Goal: Task Accomplishment & Management: Manage account settings

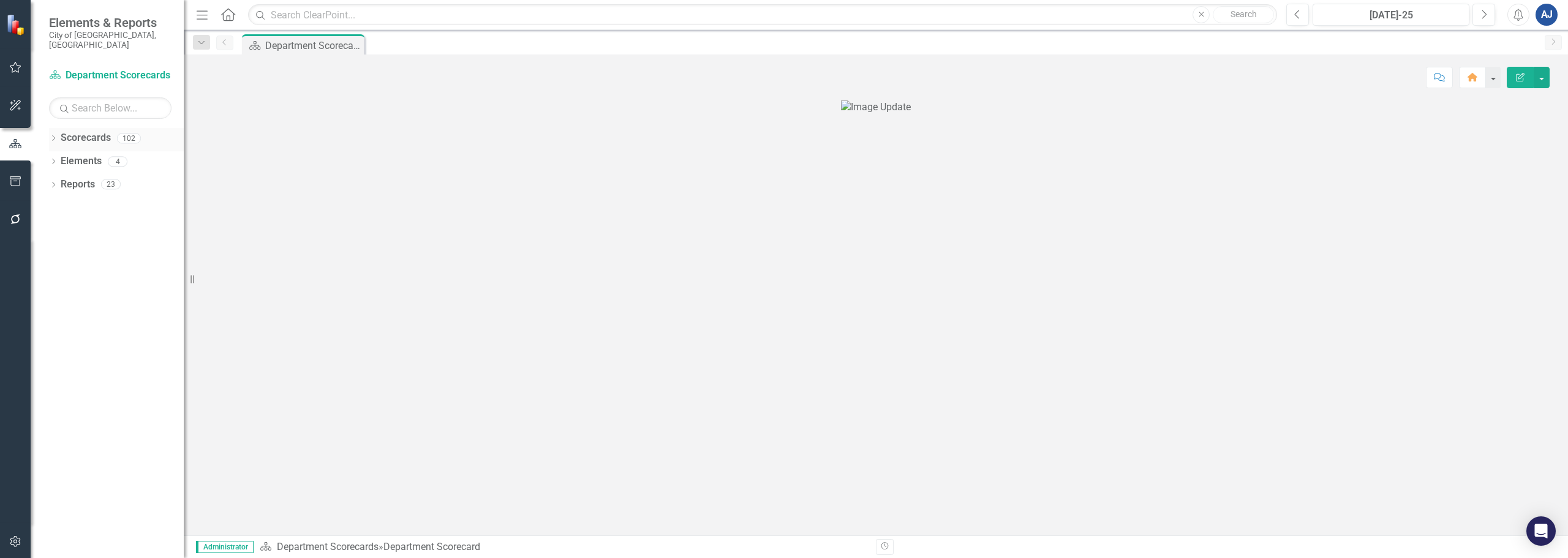
click at [53, 135] on icon "Dropdown" at bounding box center [53, 138] width 9 height 7
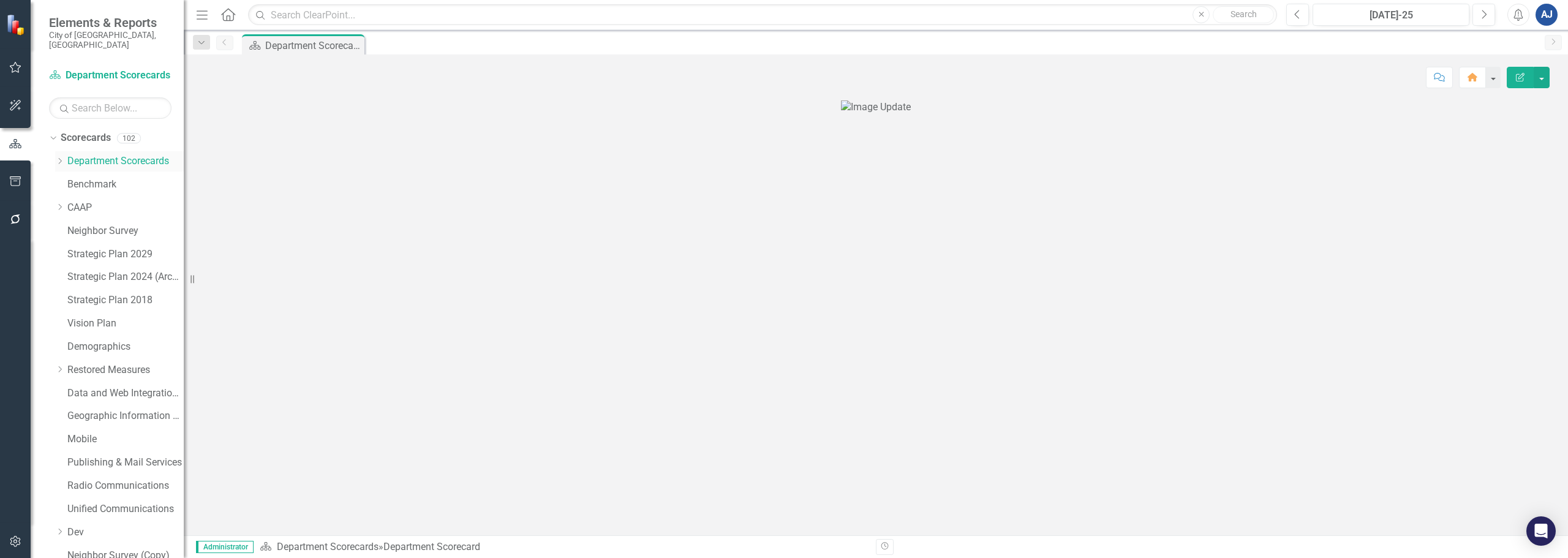
click at [57, 156] on div "Dropdown" at bounding box center [60, 161] width 9 height 10
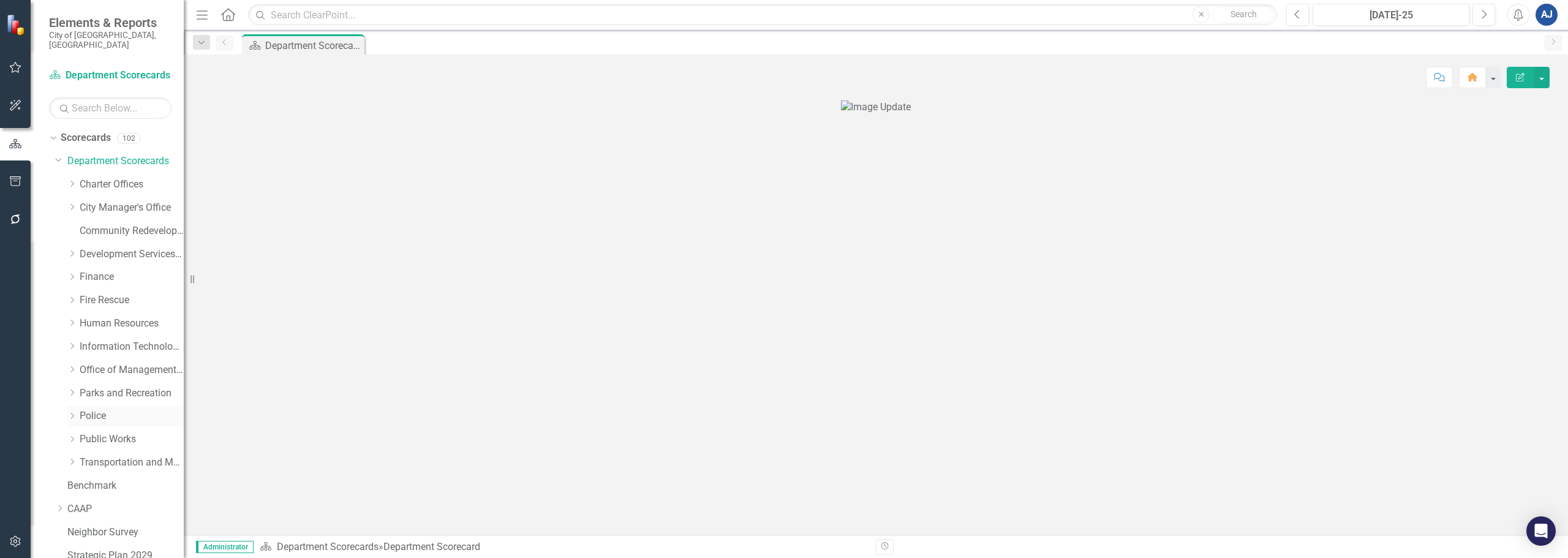
click at [95, 409] on link "Police" at bounding box center [132, 416] width 104 height 14
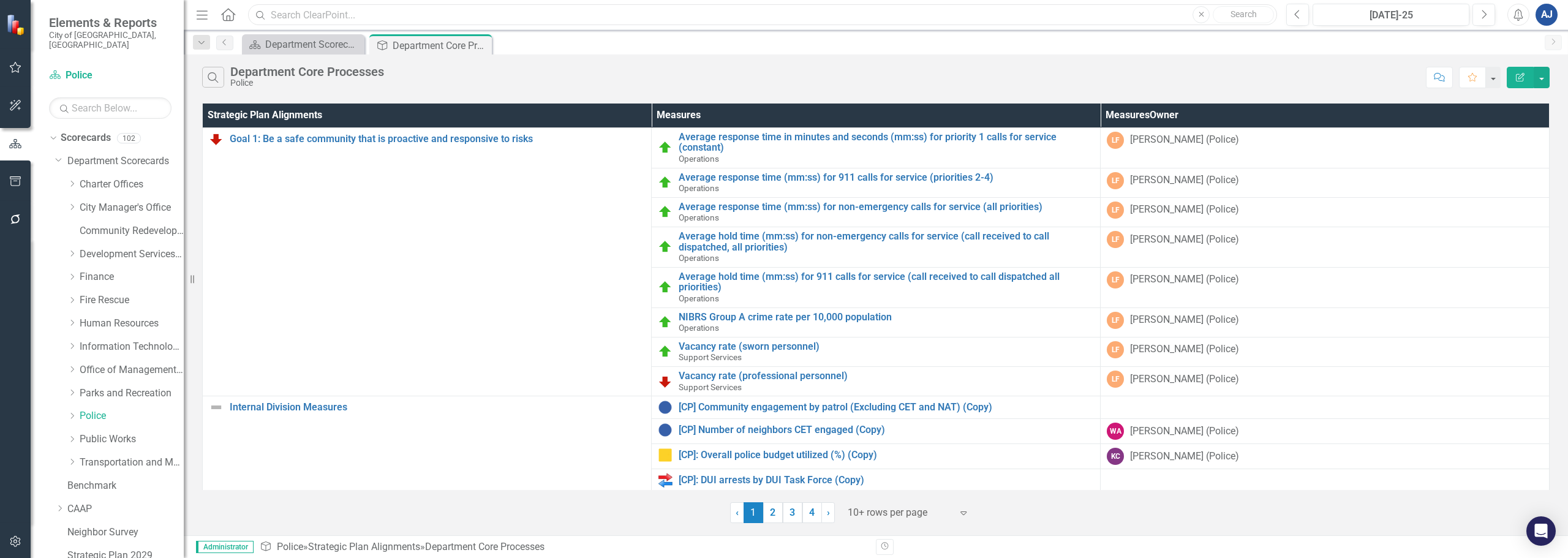
click at [365, 19] on input "text" at bounding box center [763, 15] width 1029 height 22
type input "response time"
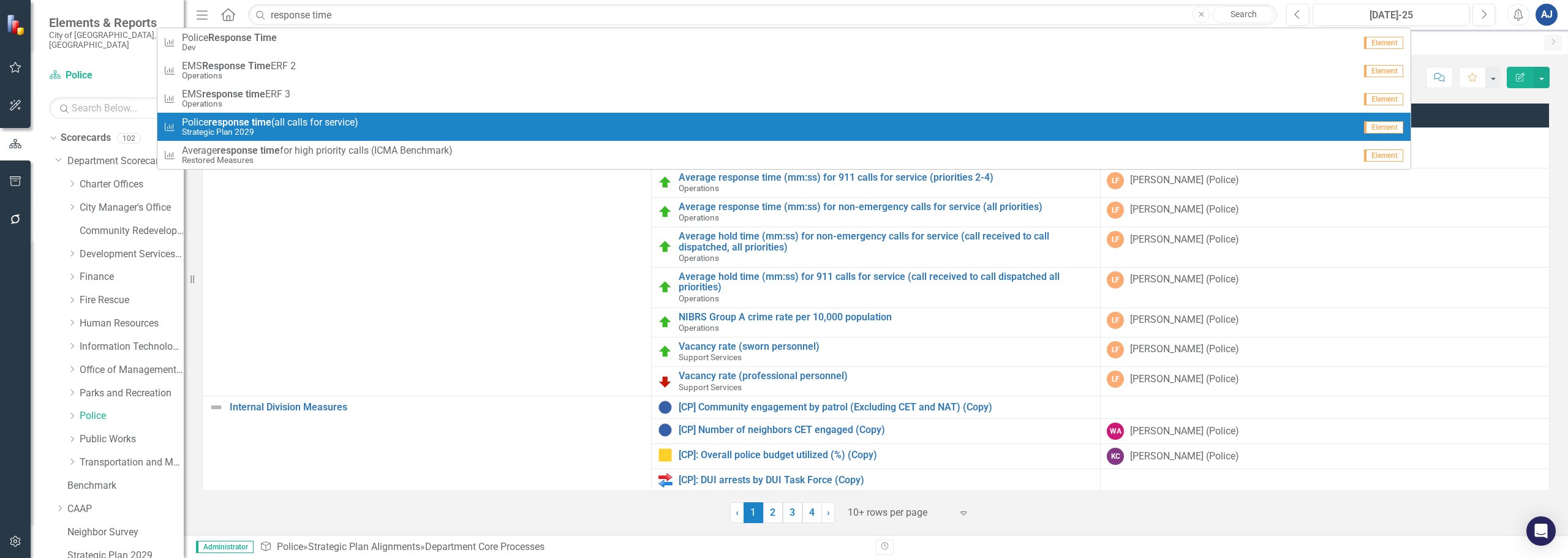
click at [307, 135] on small "Strategic Plan 2029" at bounding box center [270, 132] width 176 height 9
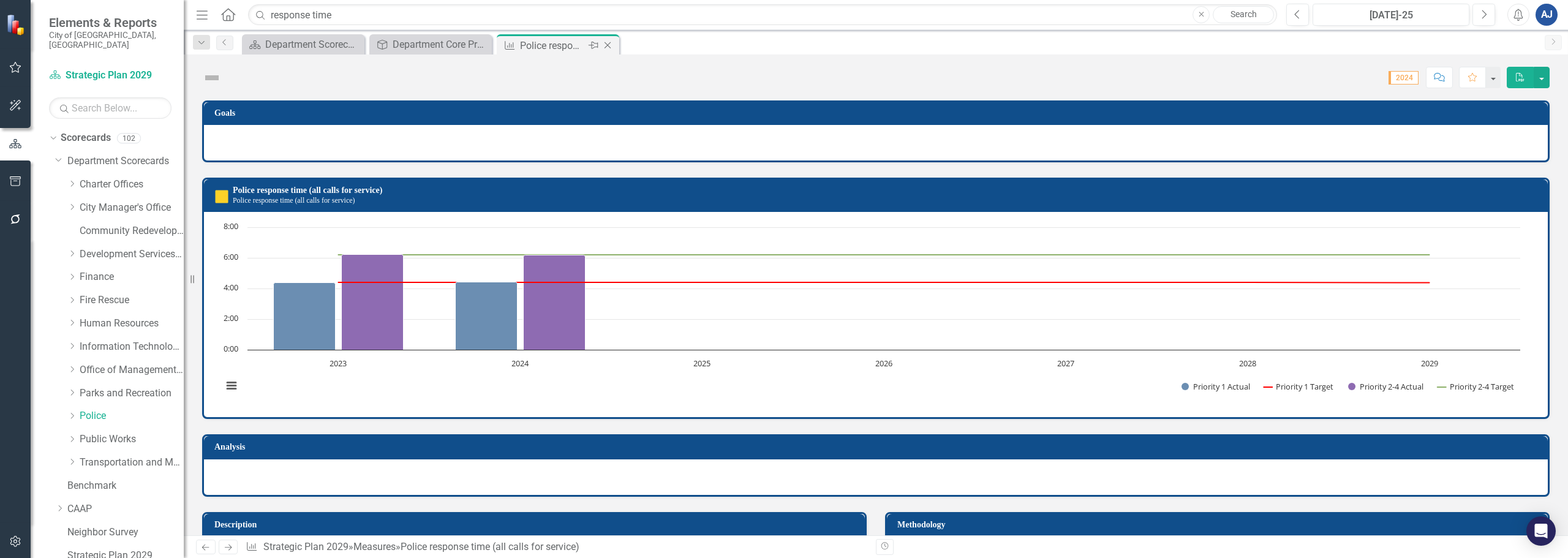
click at [607, 47] on icon "Close" at bounding box center [607, 45] width 12 height 9
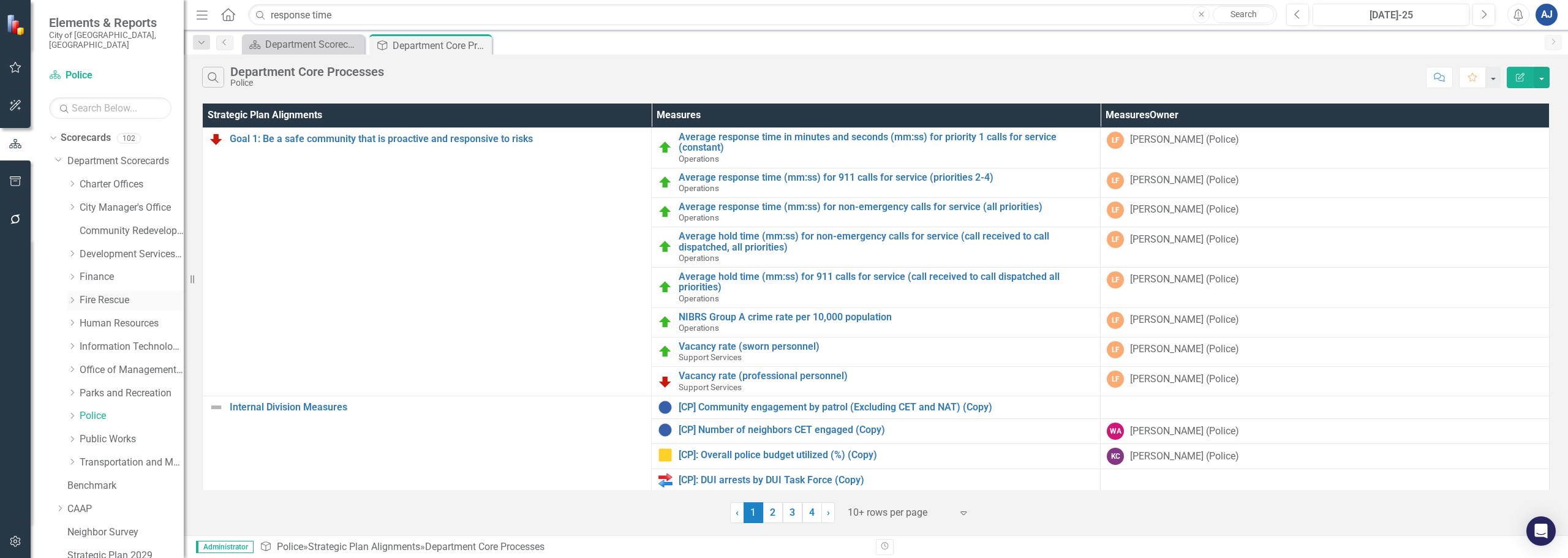
scroll to position [349, 0]
click at [57, 529] on icon "Dropdown" at bounding box center [53, 531] width 9 height 7
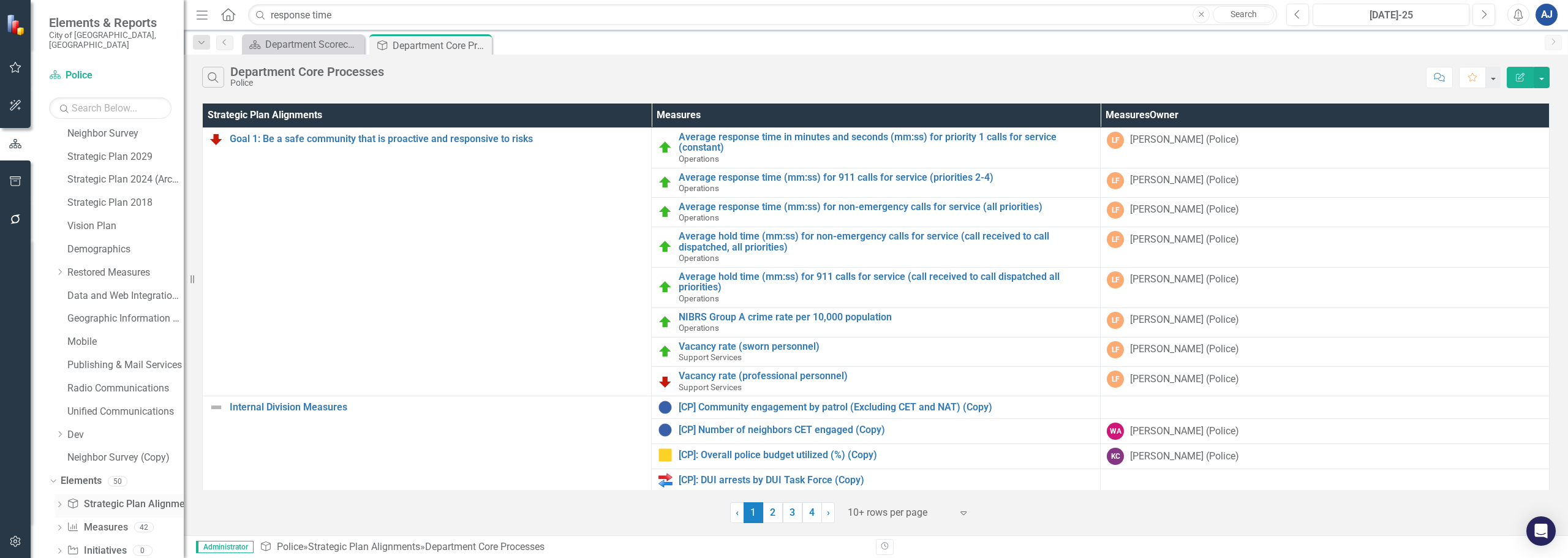
scroll to position [441, 0]
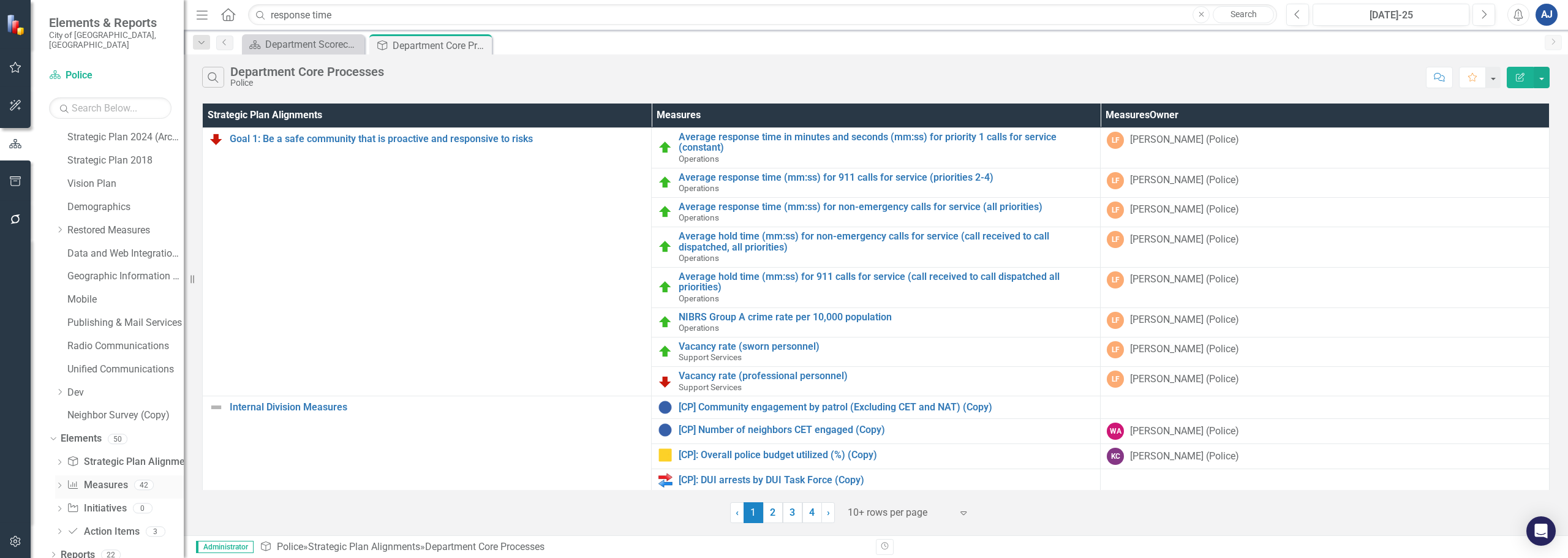
click at [106, 478] on link "Measures Measures" at bounding box center [97, 485] width 61 height 14
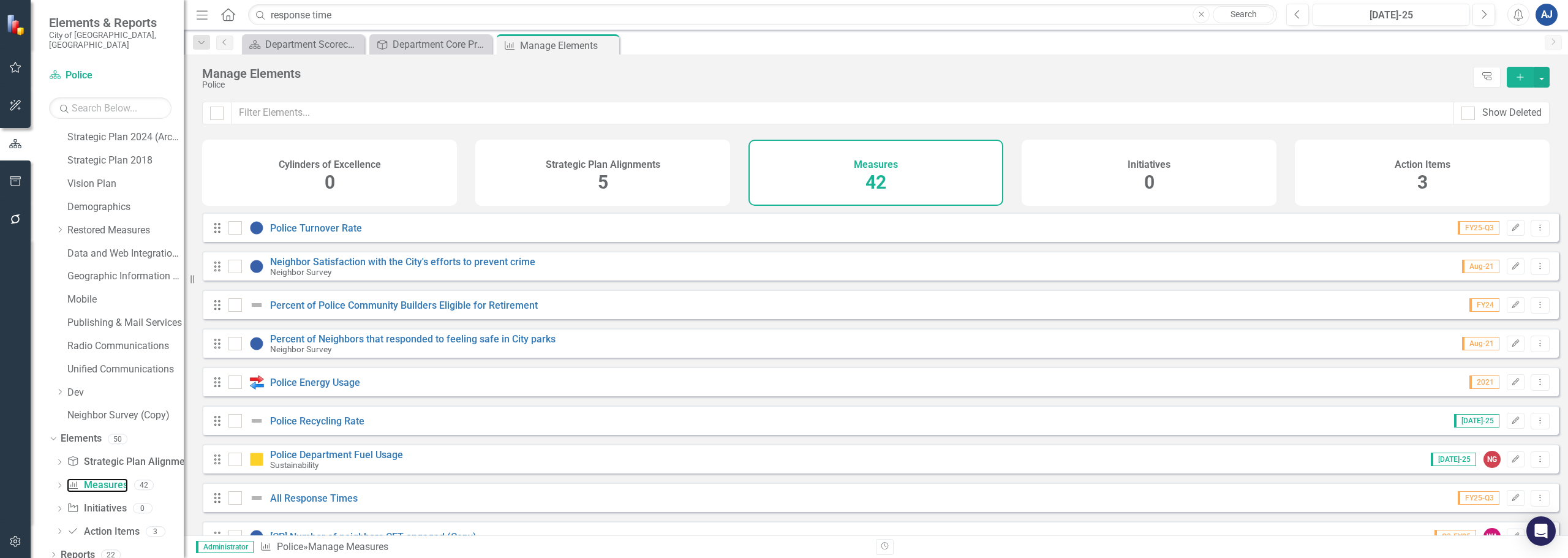
scroll to position [490, 0]
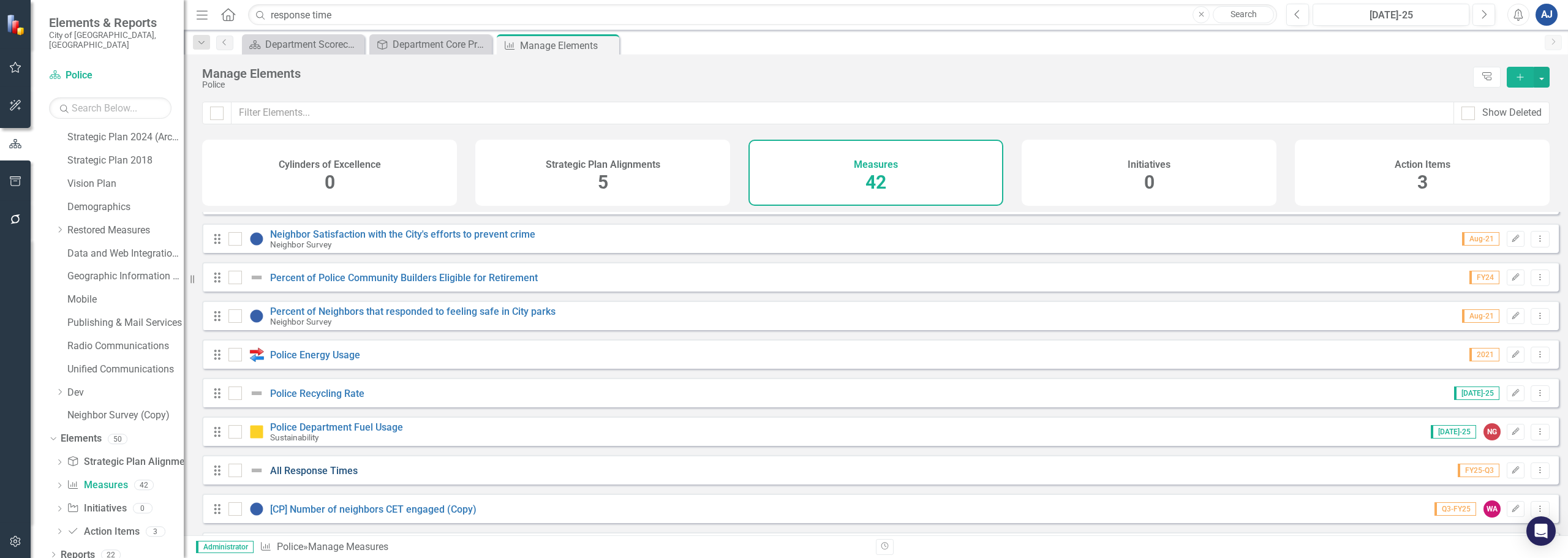
click at [300, 476] on link "All Response Times" at bounding box center [314, 471] width 87 height 11
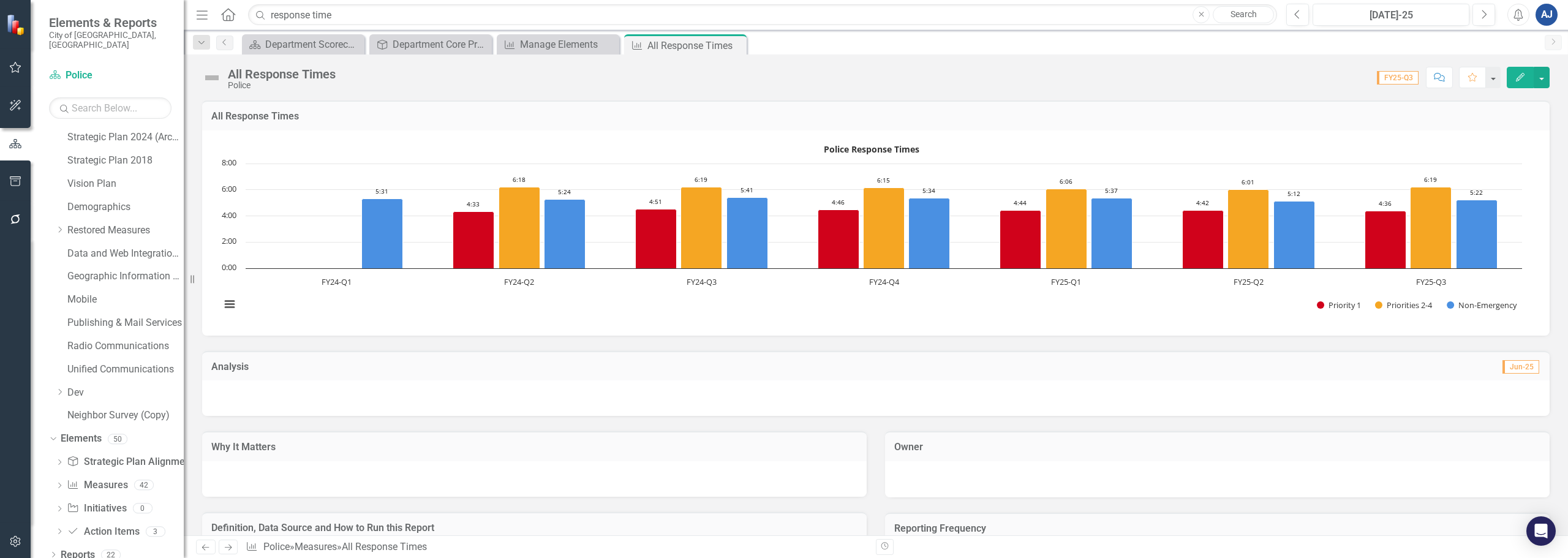
click at [1511, 76] on button "Edit" at bounding box center [1520, 77] width 27 height 22
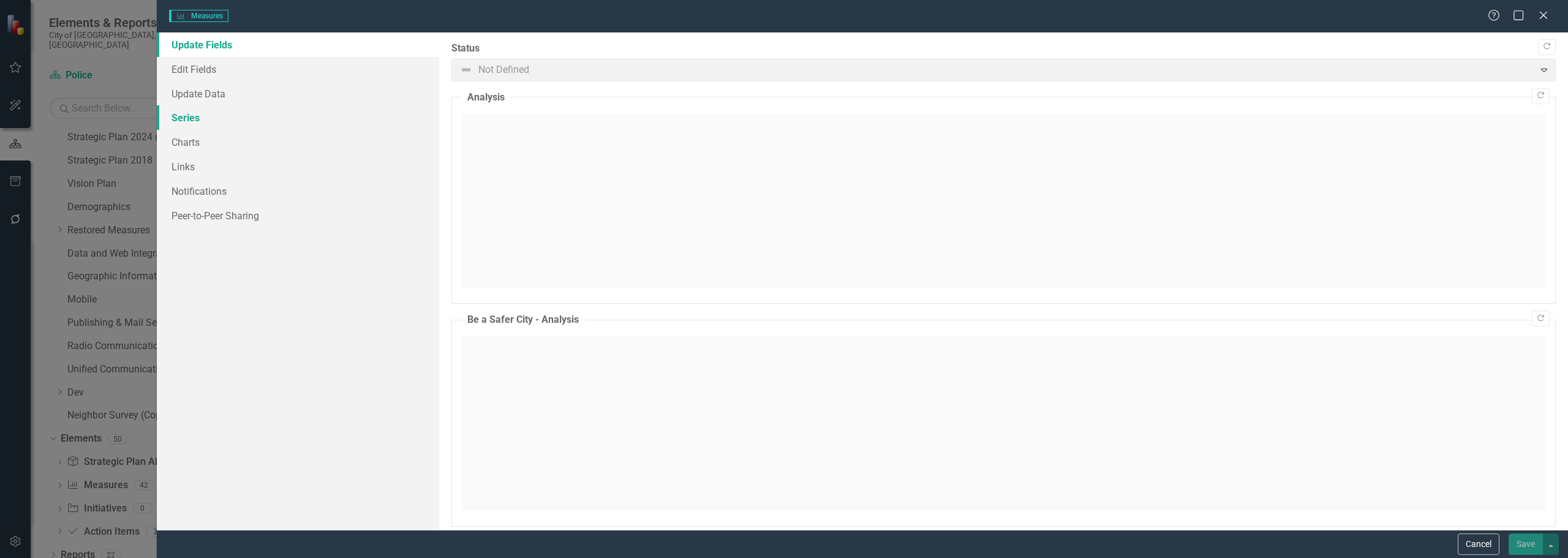
click at [189, 114] on link "Series" at bounding box center [297, 117] width 282 height 25
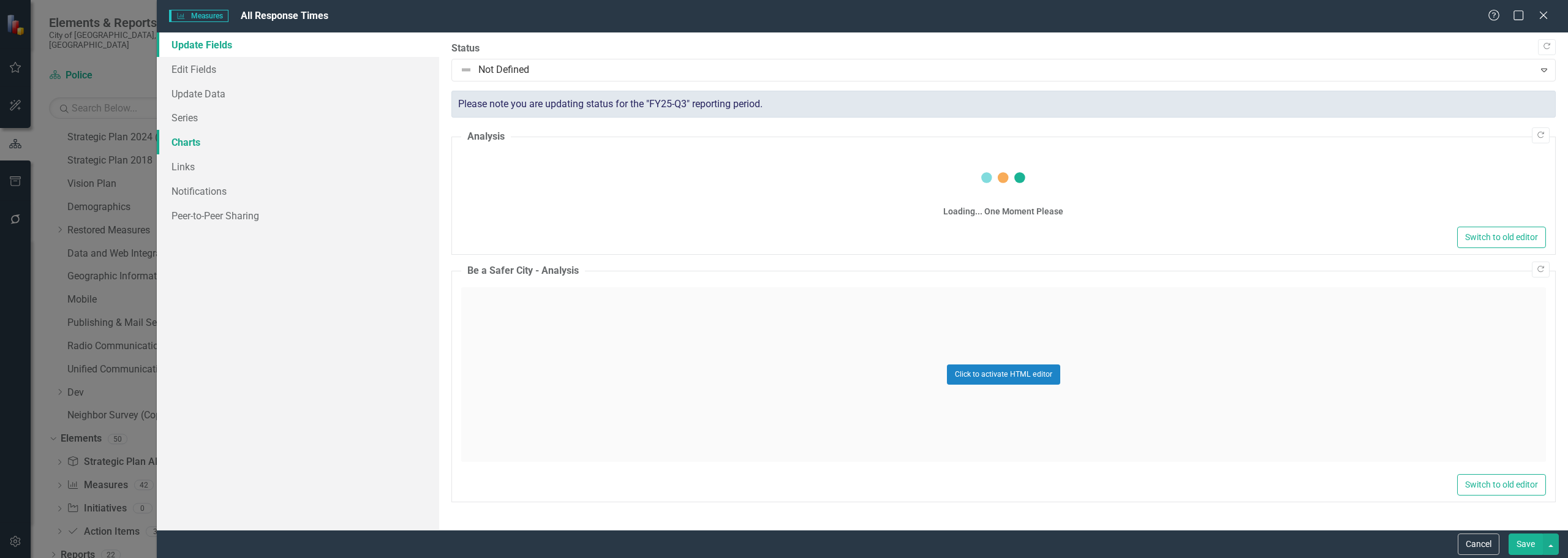
click at [224, 136] on link "Charts" at bounding box center [297, 142] width 282 height 25
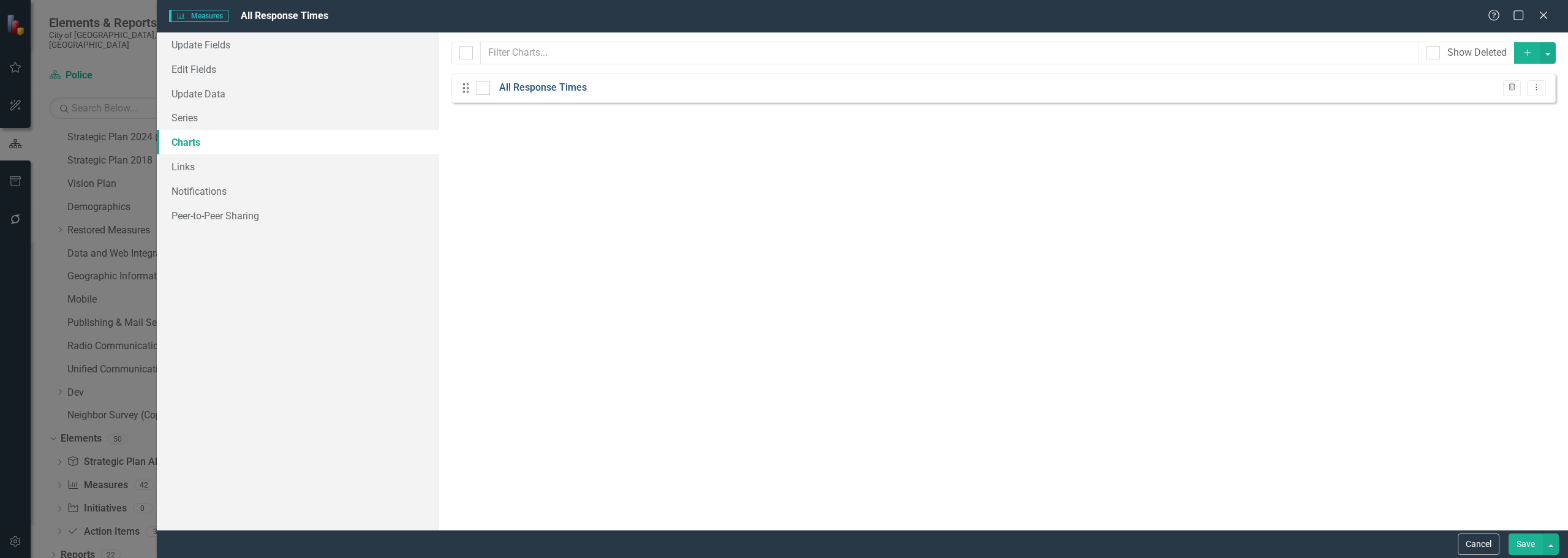
click at [568, 86] on link "All Response Times" at bounding box center [543, 87] width 87 height 14
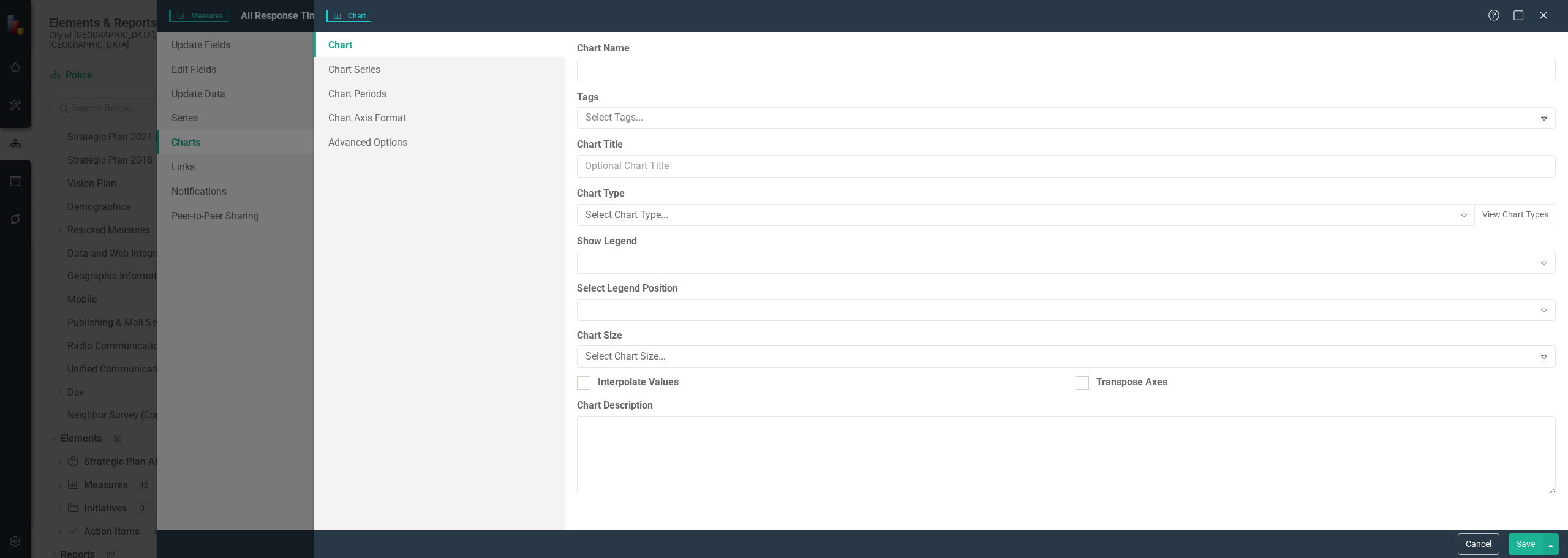
type input "All Response Times"
type input "Police Response Times"
click at [323, 92] on link "Chart Periods" at bounding box center [439, 94] width 251 height 25
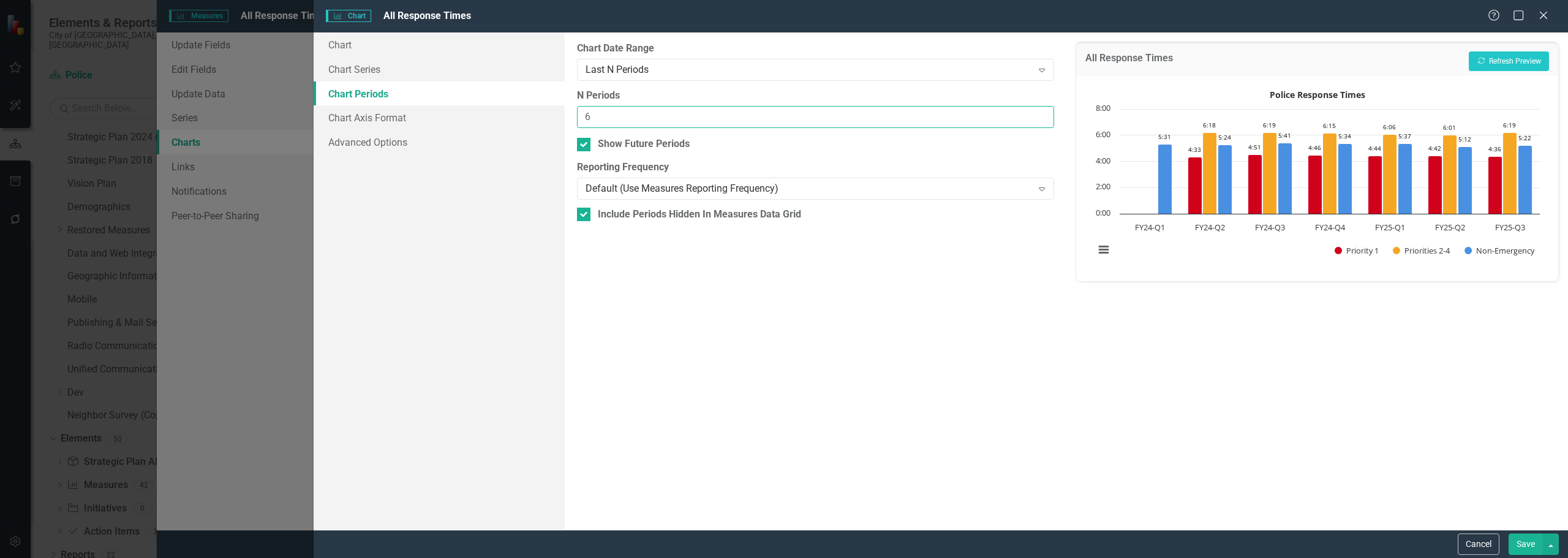
type input "6"
click at [1041, 120] on input "6" at bounding box center [816, 117] width 478 height 23
click at [1505, 77] on div "Police Response Times Bar chart with 3 data series. All Response Times (Chart T…" at bounding box center [1317, 178] width 482 height 206
drag, startPoint x: 1505, startPoint y: 70, endPoint x: 1491, endPoint y: 82, distance: 18.4
click at [1504, 70] on button "Recalculate Refresh Preview" at bounding box center [1508, 61] width 81 height 20
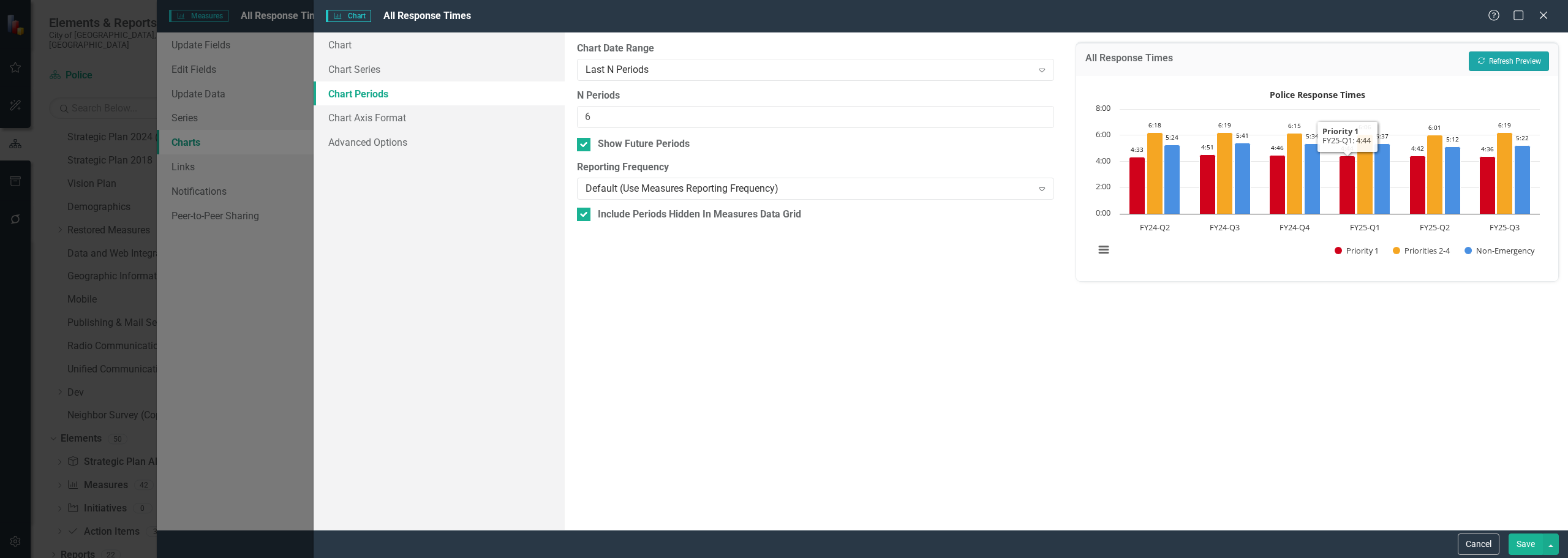
click at [1504, 62] on button "Recalculate Refresh Preview" at bounding box center [1508, 61] width 81 height 20
click at [1112, 254] on rect "Interactive chart" at bounding box center [1317, 177] width 458 height 184
click at [1105, 255] on button "View chart menu, Police Response Times" at bounding box center [1104, 250] width 17 height 17
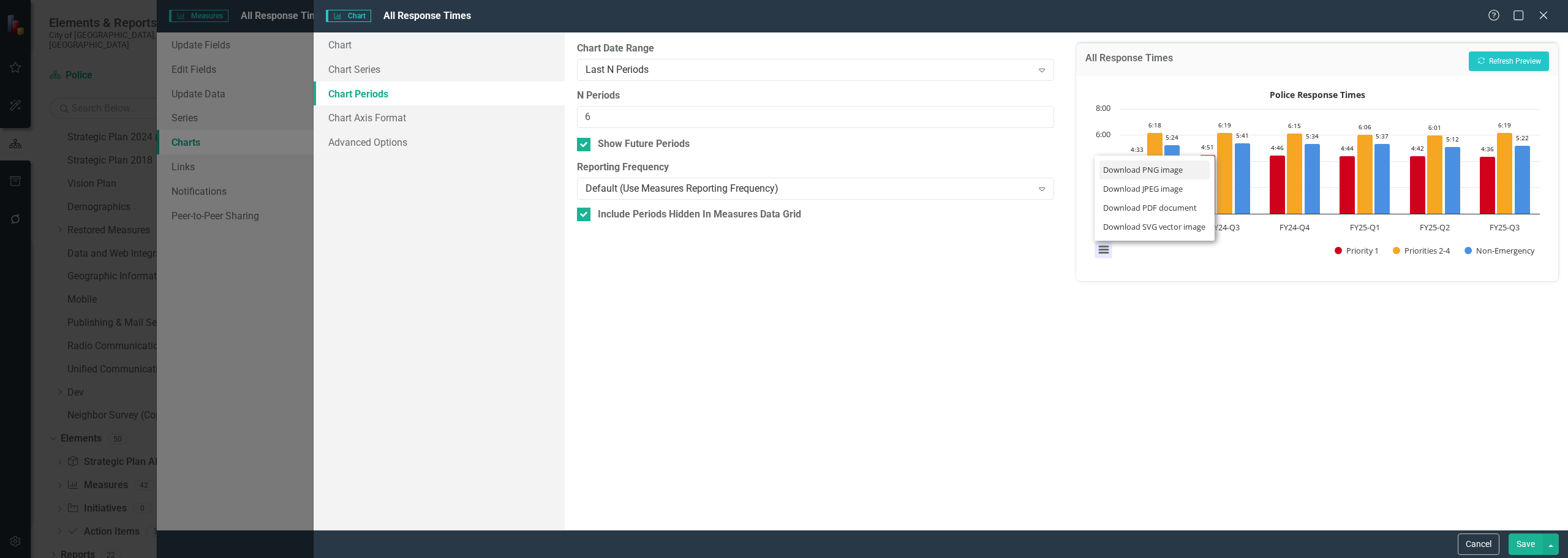
click at [1152, 168] on li "Download PNG image" at bounding box center [1154, 170] width 110 height 19
